Goal: Contribute content

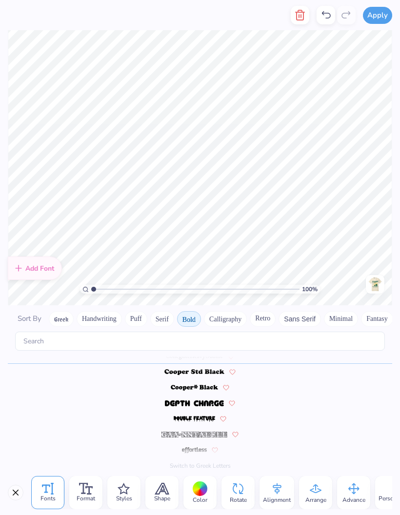
click at [326, 29] on div at bounding box center [335, 15] width 39 height 30
click at [327, 20] on icon at bounding box center [326, 15] width 12 height 12
click at [331, 17] on icon at bounding box center [326, 15] width 12 height 12
click at [330, 16] on icon at bounding box center [326, 15] width 12 height 12
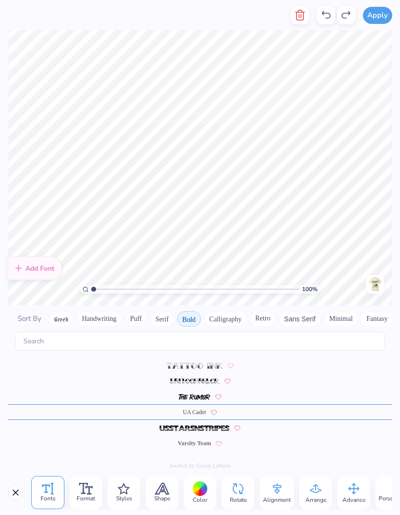
click at [331, 19] on icon at bounding box center [326, 15] width 12 height 12
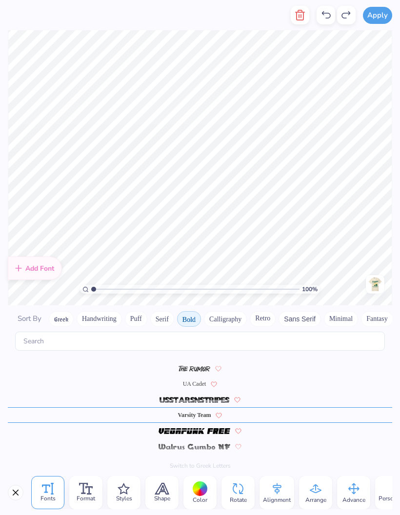
click at [329, 18] on icon at bounding box center [326, 15] width 12 height 12
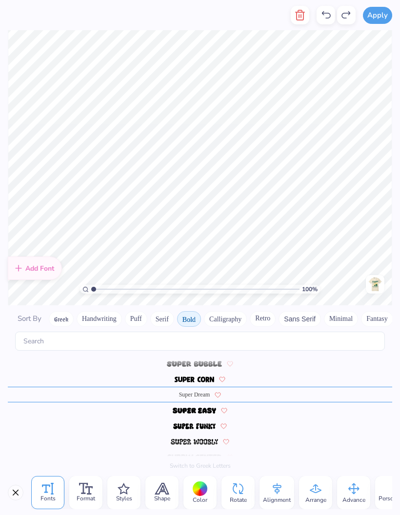
click at [331, 18] on icon at bounding box center [326, 15] width 12 height 12
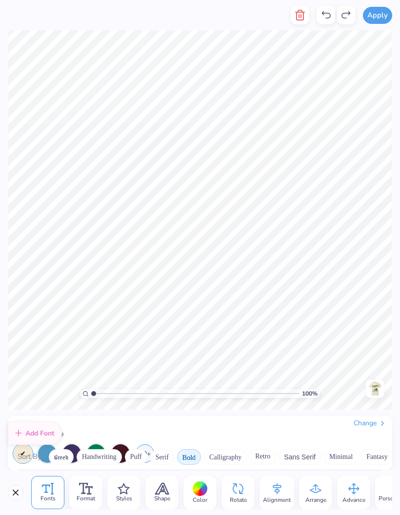
click at [330, 18] on icon at bounding box center [326, 14] width 9 height 7
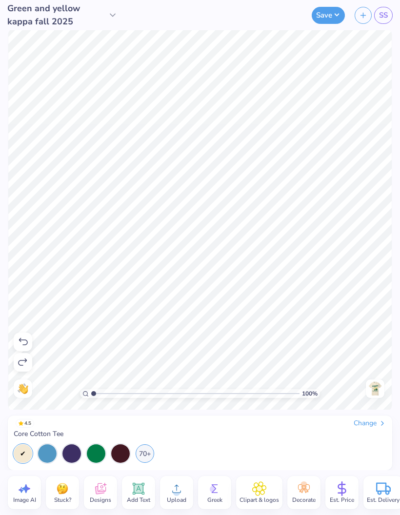
click at [377, 392] on img at bounding box center [375, 389] width 16 height 16
click at [379, 390] on img at bounding box center [375, 389] width 16 height 16
click at [377, 391] on img at bounding box center [375, 389] width 16 height 16
click at [376, 389] on img at bounding box center [375, 389] width 16 height 16
click at [333, 22] on button "Save" at bounding box center [328, 15] width 33 height 17
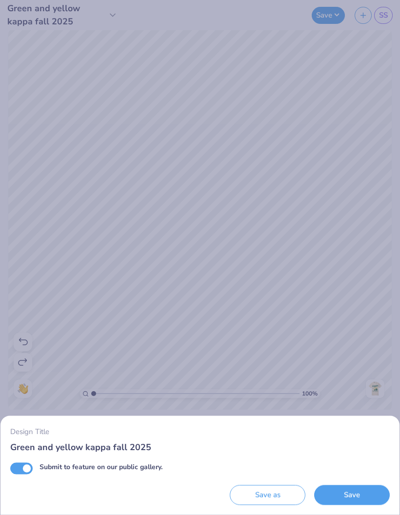
click at [356, 492] on button "Save" at bounding box center [352, 495] width 76 height 20
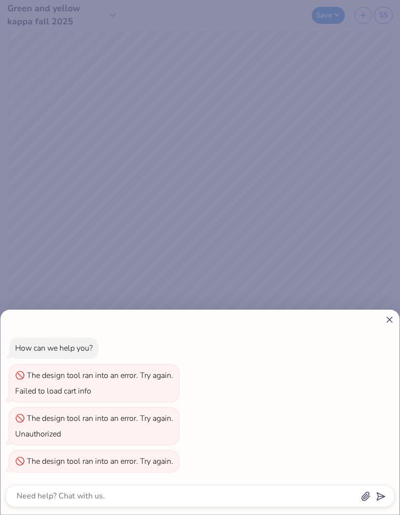
click at [392, 318] on icon at bounding box center [389, 319] width 10 height 10
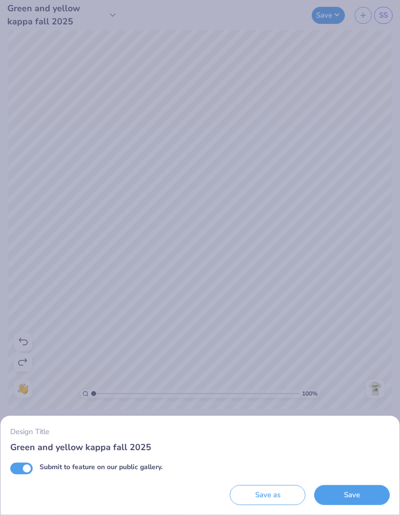
click at [324, 504] on button "Save" at bounding box center [352, 495] width 76 height 20
click at [336, 495] on div "Saving..." at bounding box center [352, 495] width 76 height 20
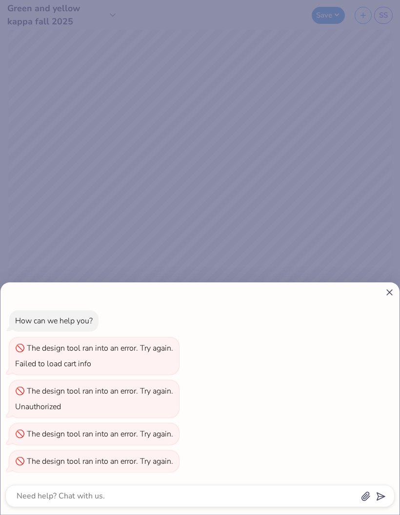
click at [385, 298] on div "How can we help you? The design tool ran into an error. Try again. Failed to lo…" at bounding box center [199, 398] width 399 height 232
click at [386, 281] on div "How can we help you? The design tool ran into an error. Try again. Failed to lo…" at bounding box center [200, 257] width 400 height 515
type textarea "x"
